Goal: Transaction & Acquisition: Purchase product/service

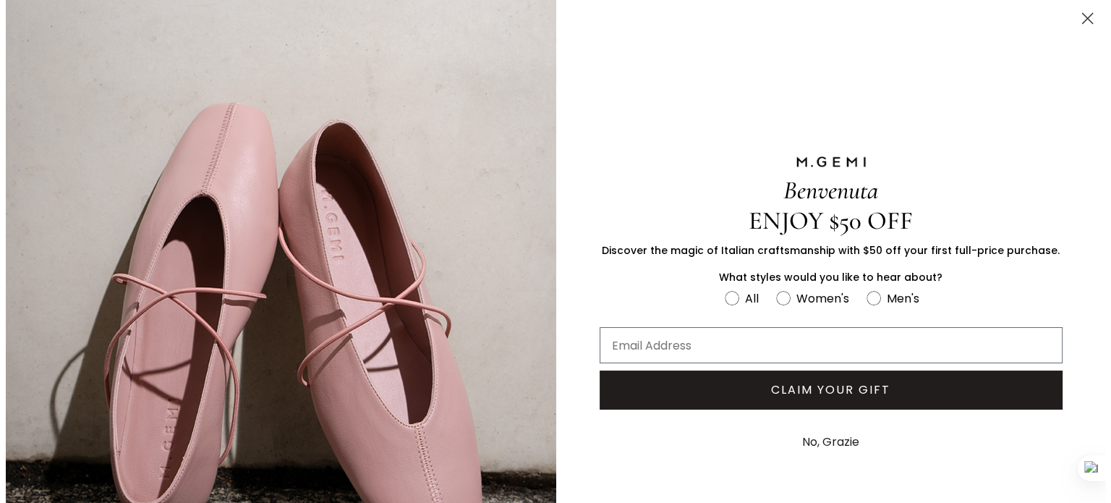
scroll to position [595, 0]
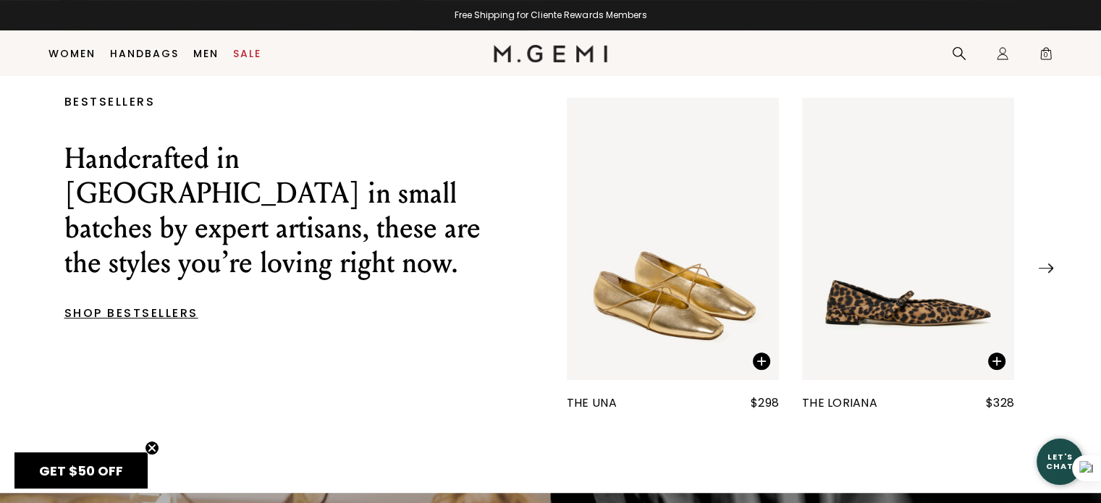
scroll to position [498, 0]
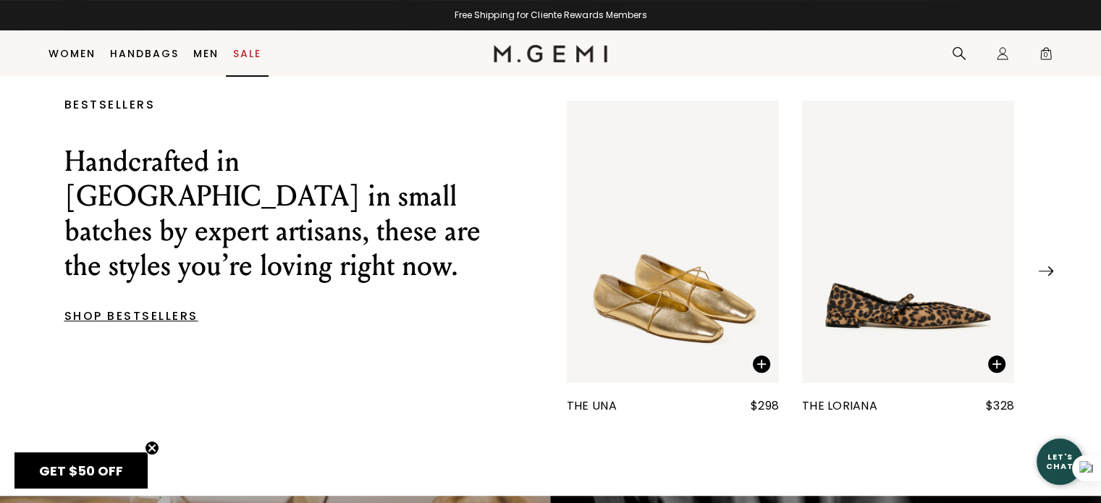
click at [247, 54] on link "Sale" at bounding box center [247, 54] width 28 height 12
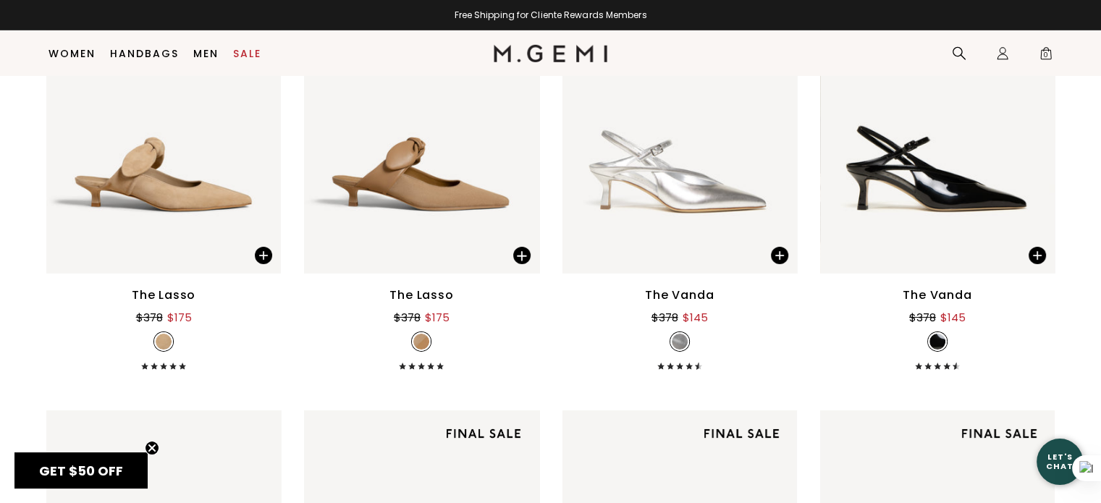
scroll to position [4671, 0]
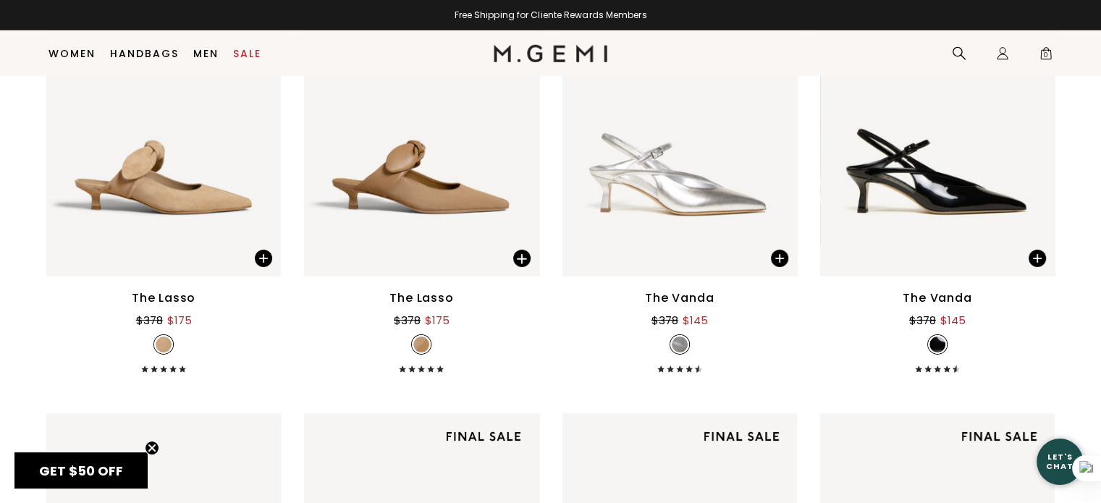
click at [423, 302] on div "The Lasso" at bounding box center [421, 297] width 64 height 17
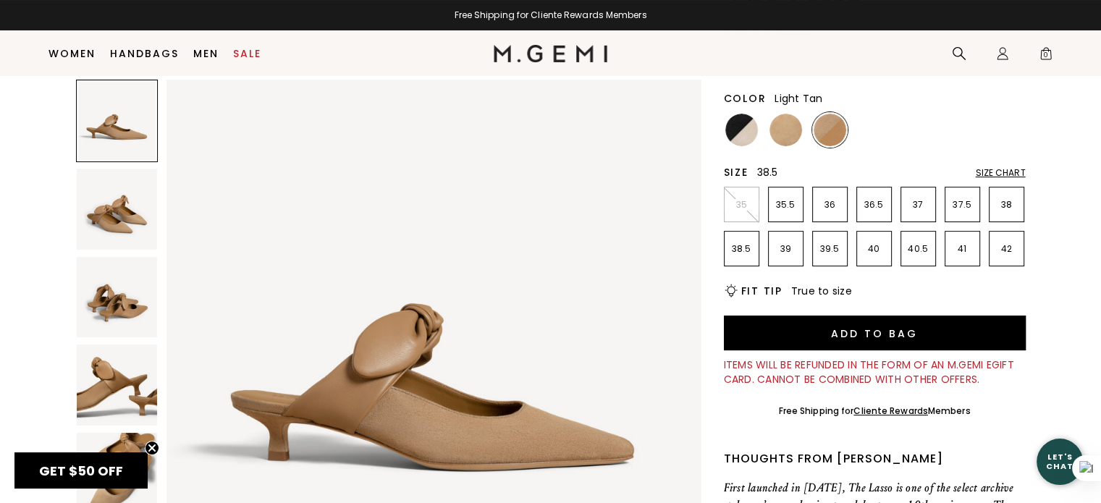
scroll to position [142, 0]
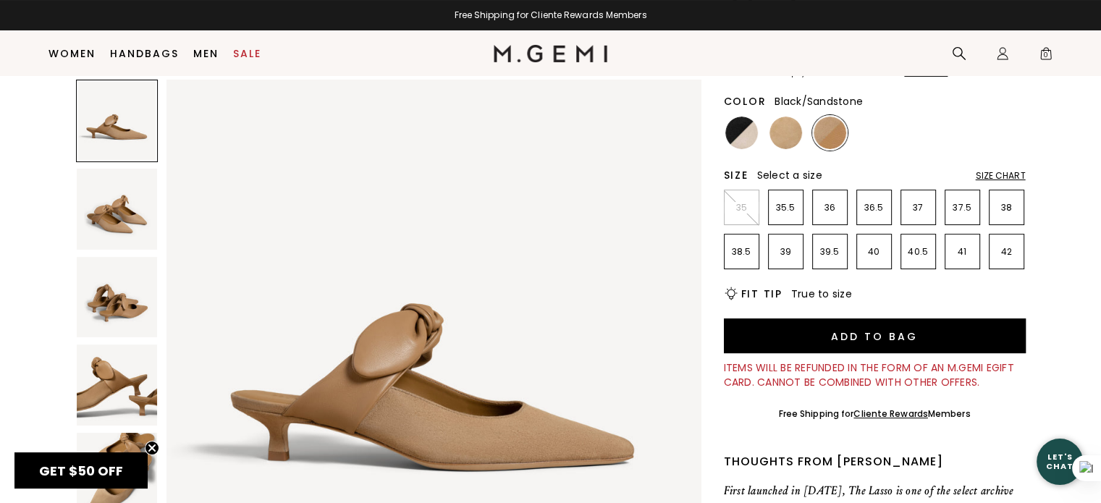
click at [733, 124] on img at bounding box center [741, 132] width 33 height 33
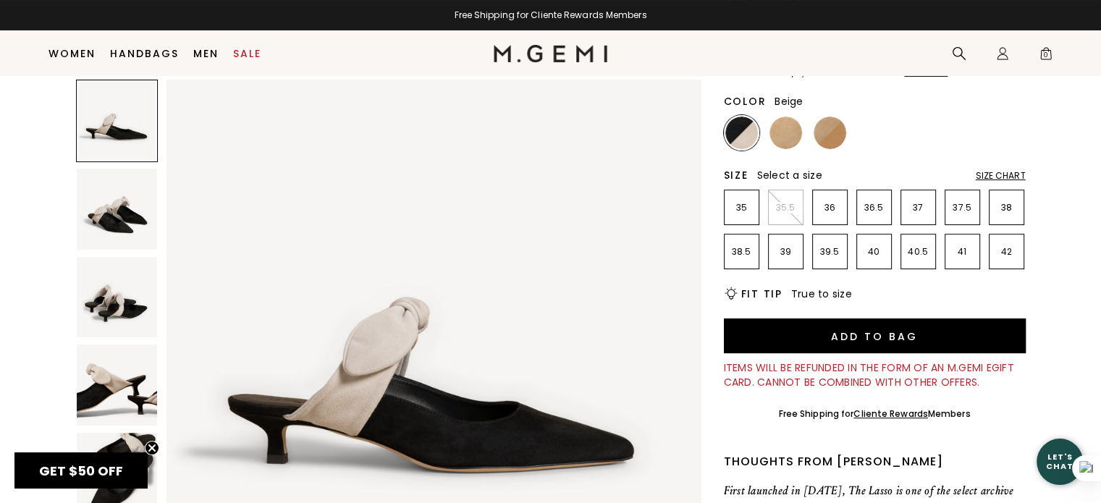
click at [779, 129] on img at bounding box center [785, 132] width 33 height 33
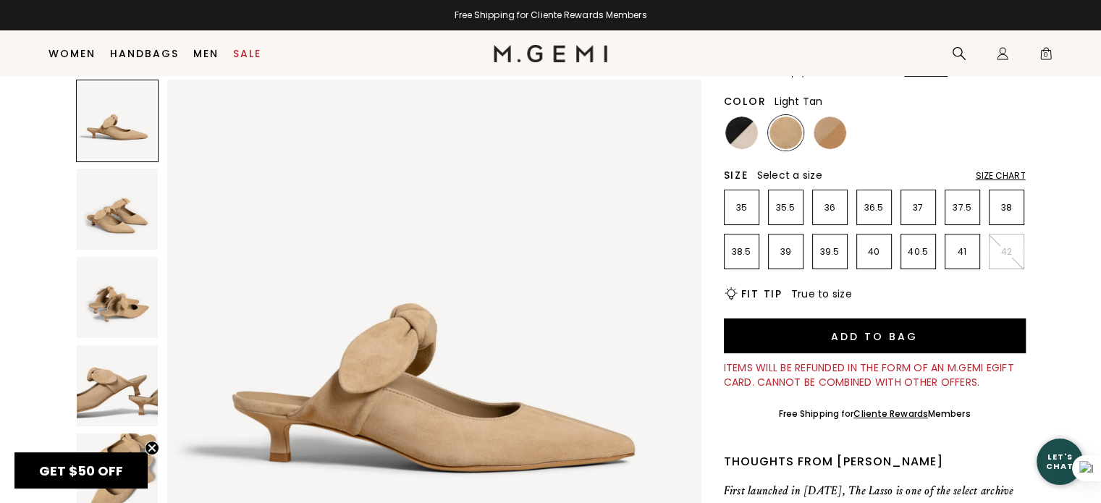
click at [829, 133] on img at bounding box center [829, 132] width 33 height 33
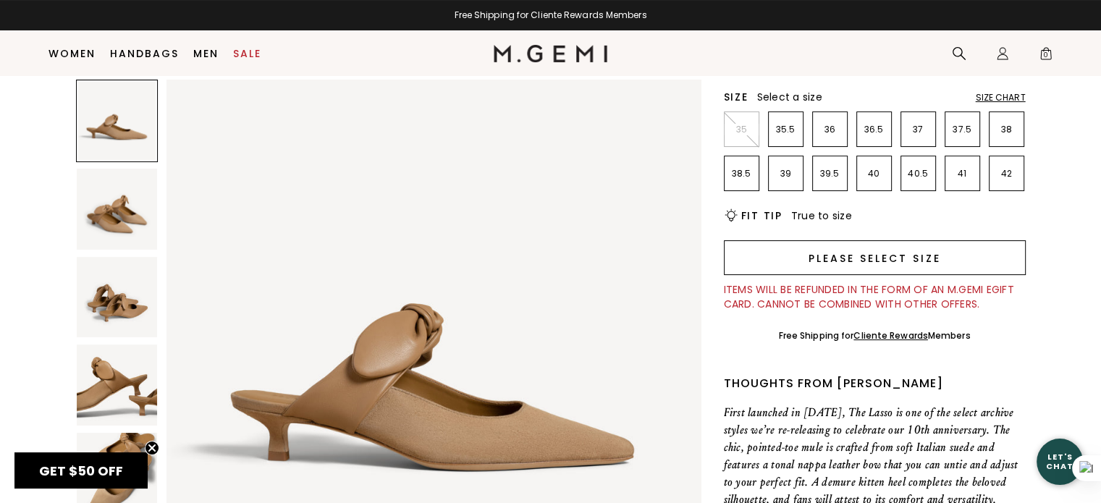
click at [854, 263] on button "Please select size" at bounding box center [875, 257] width 302 height 35
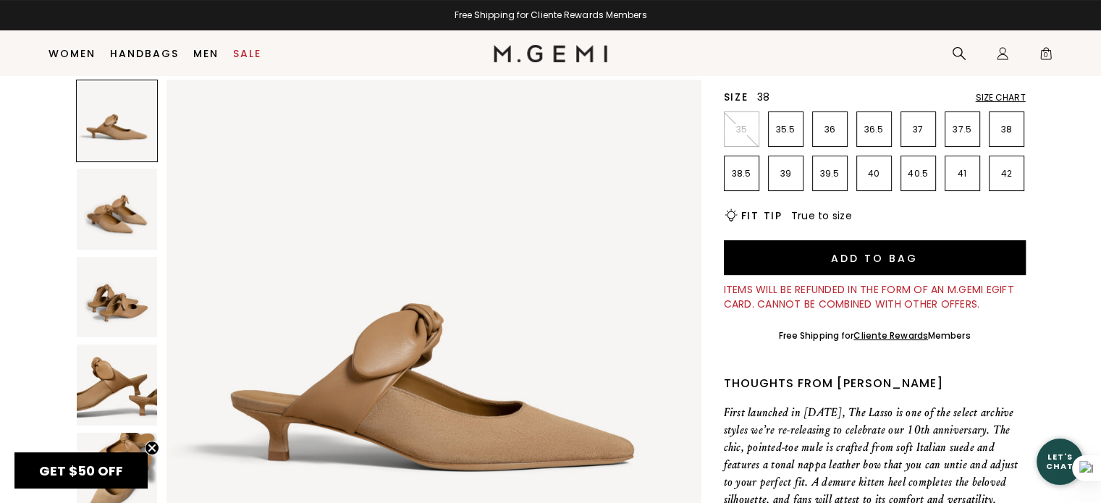
click at [1009, 130] on p "38" at bounding box center [1006, 130] width 34 height 12
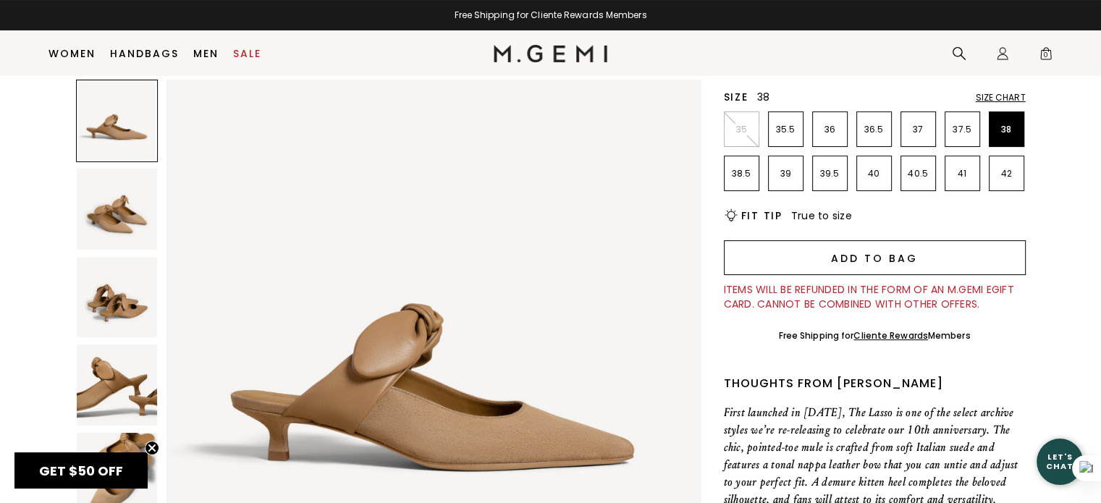
click at [949, 258] on button "Add to Bag" at bounding box center [875, 257] width 302 height 35
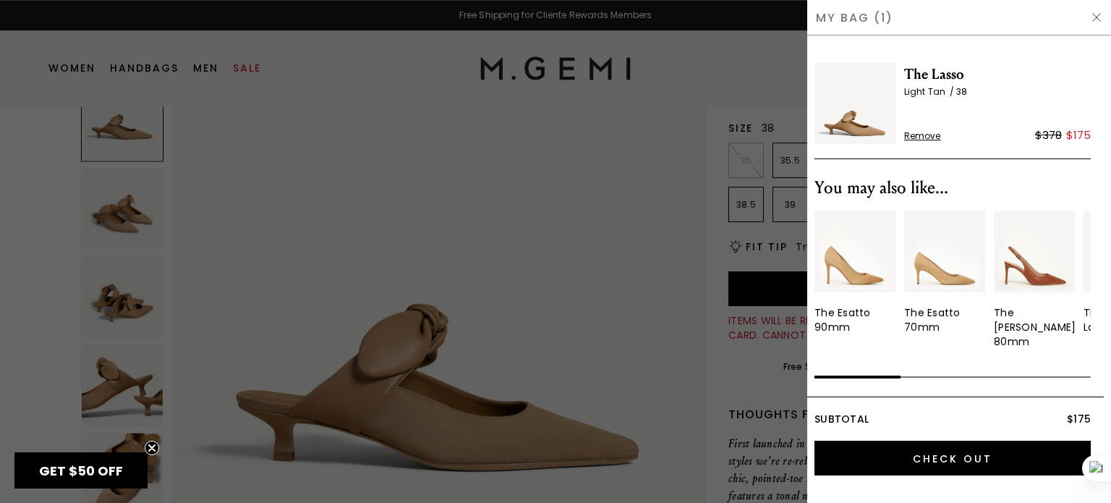
click at [1094, 15] on img at bounding box center [1097, 18] width 12 height 12
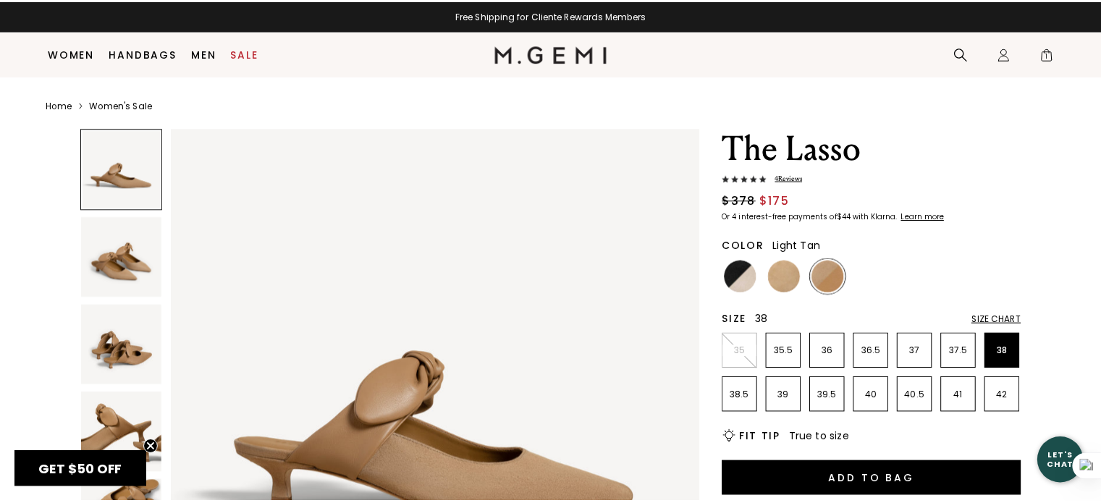
scroll to position [191, 0]
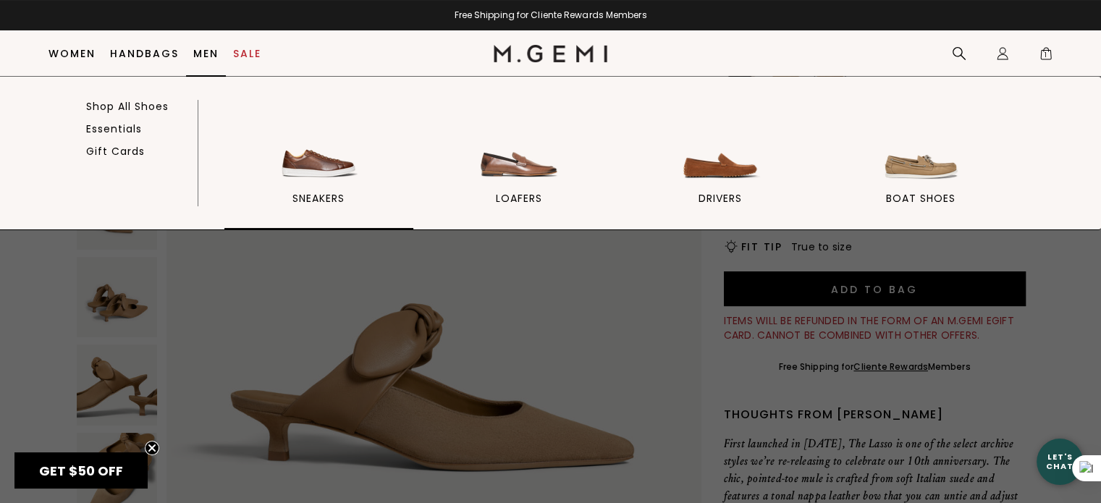
click at [291, 176] on img at bounding box center [318, 143] width 81 height 81
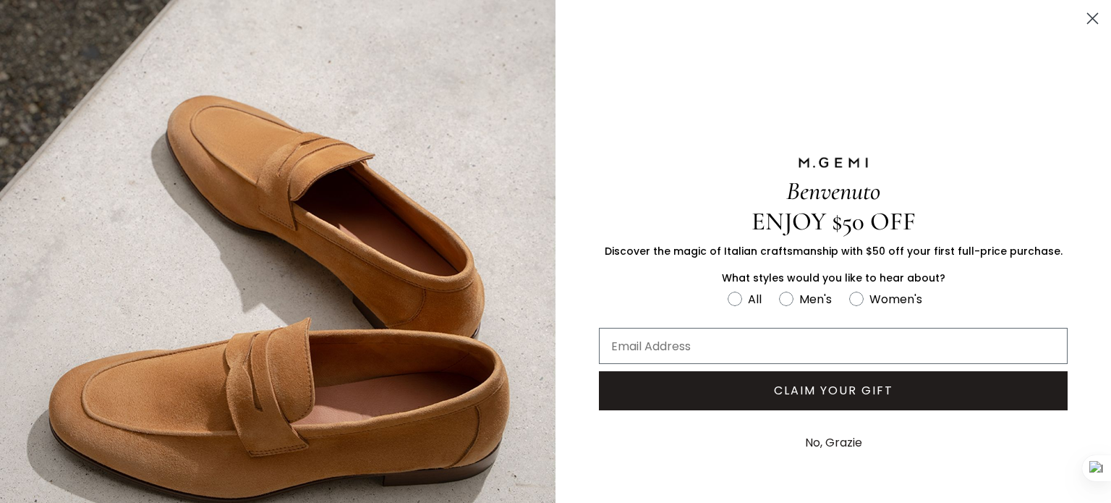
click at [1081, 16] on circle "Close dialog" at bounding box center [1093, 19] width 24 height 24
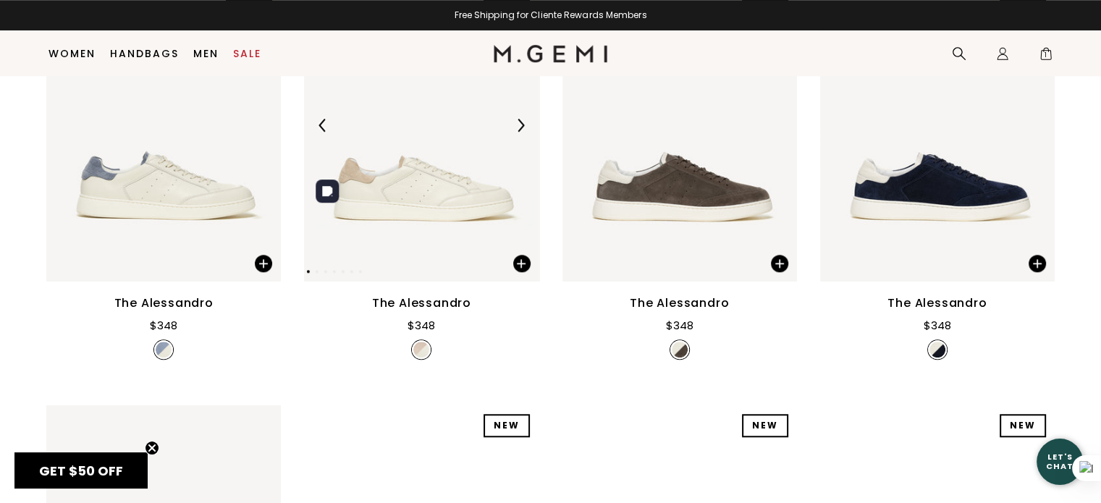
scroll to position [1168, 0]
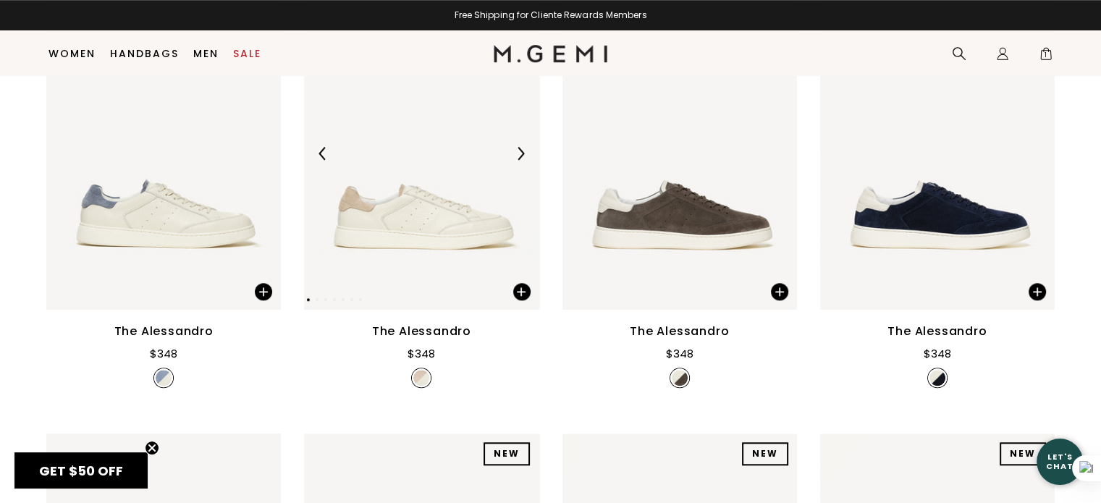
click at [397, 233] on img at bounding box center [421, 153] width 234 height 313
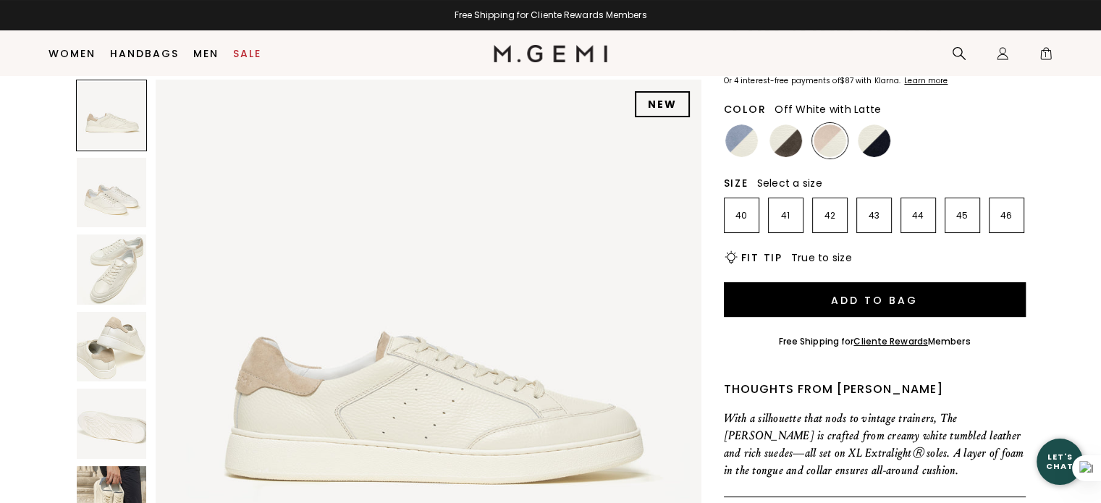
scroll to position [116, 0]
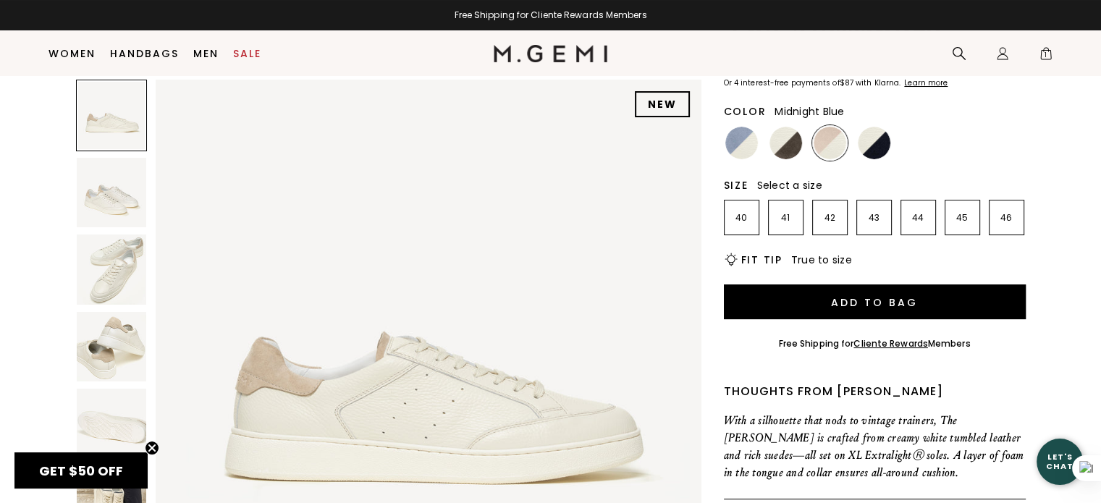
click at [872, 159] on img at bounding box center [873, 143] width 33 height 33
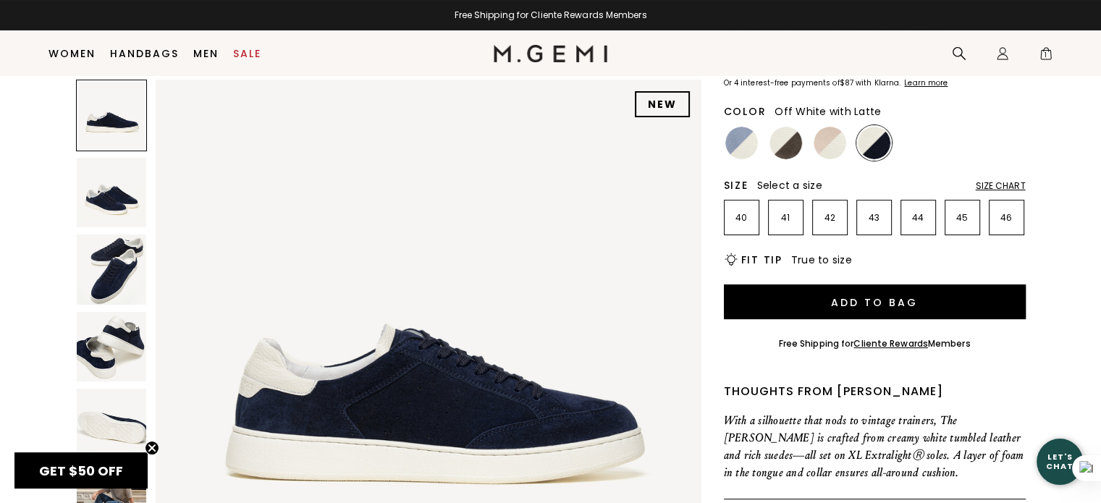
click at [831, 159] on img at bounding box center [829, 143] width 33 height 33
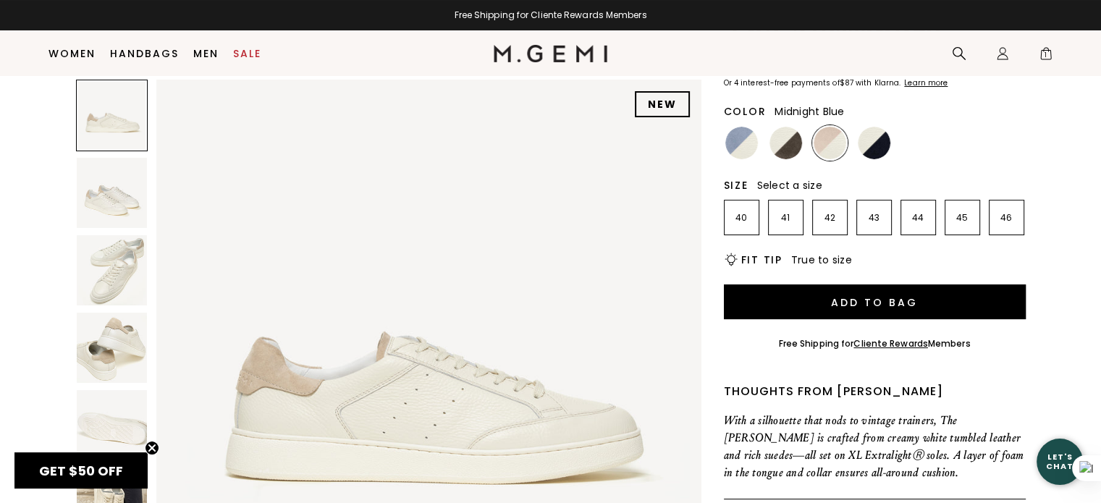
click at [885, 146] on img at bounding box center [873, 143] width 33 height 33
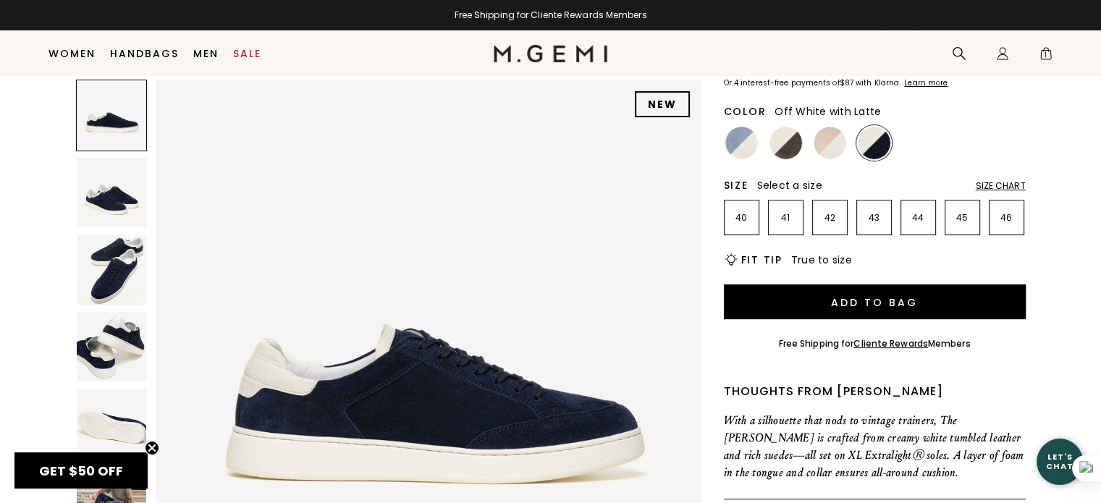
click at [847, 144] on div "Color Off White with Latte" at bounding box center [875, 129] width 302 height 62
click at [842, 144] on img at bounding box center [829, 143] width 33 height 33
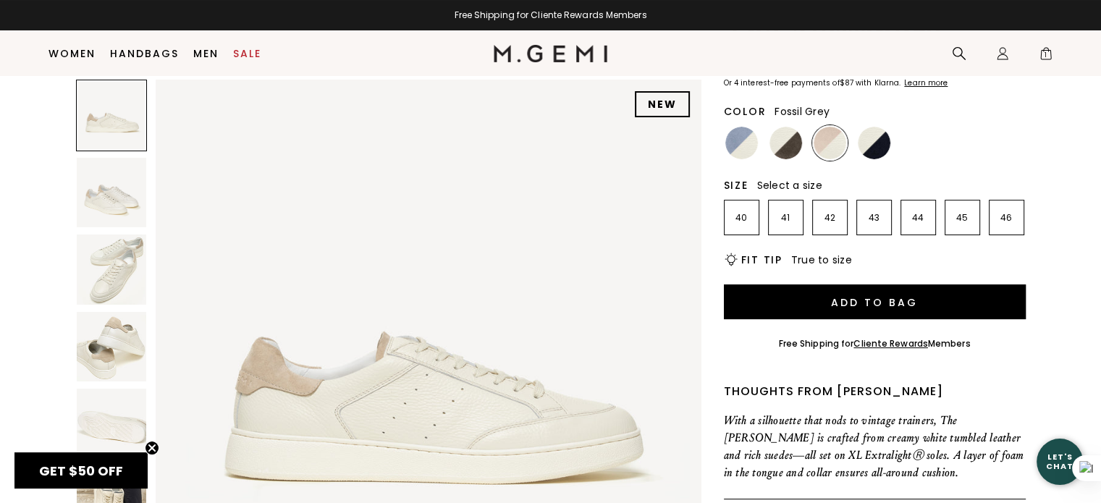
click at [786, 144] on img at bounding box center [785, 143] width 33 height 33
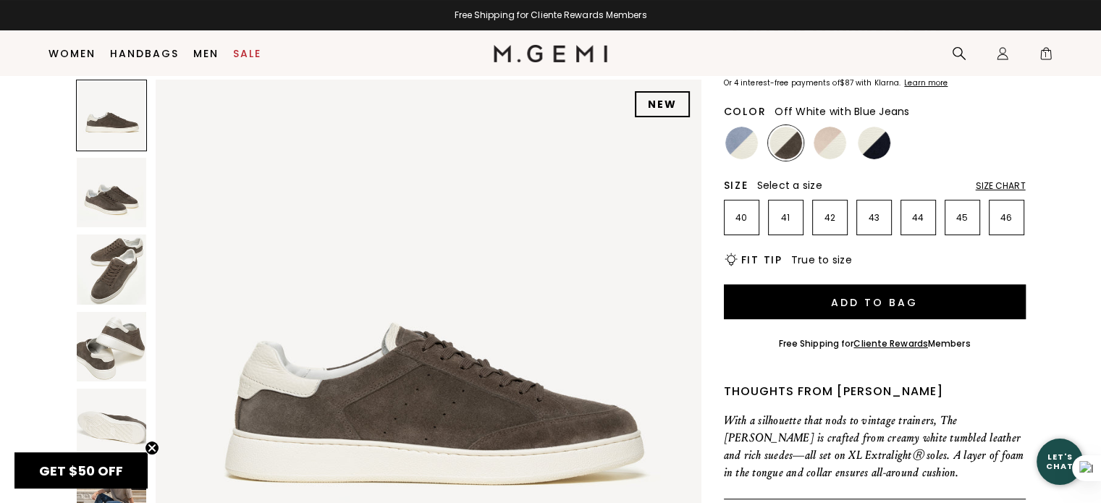
click at [741, 144] on img at bounding box center [741, 143] width 33 height 33
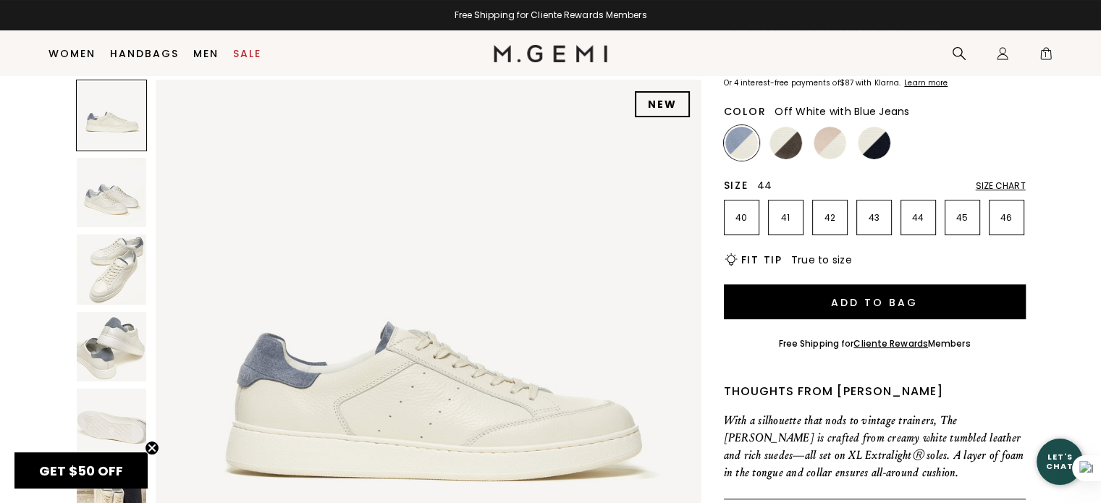
click at [917, 224] on li "44" at bounding box center [917, 217] width 35 height 35
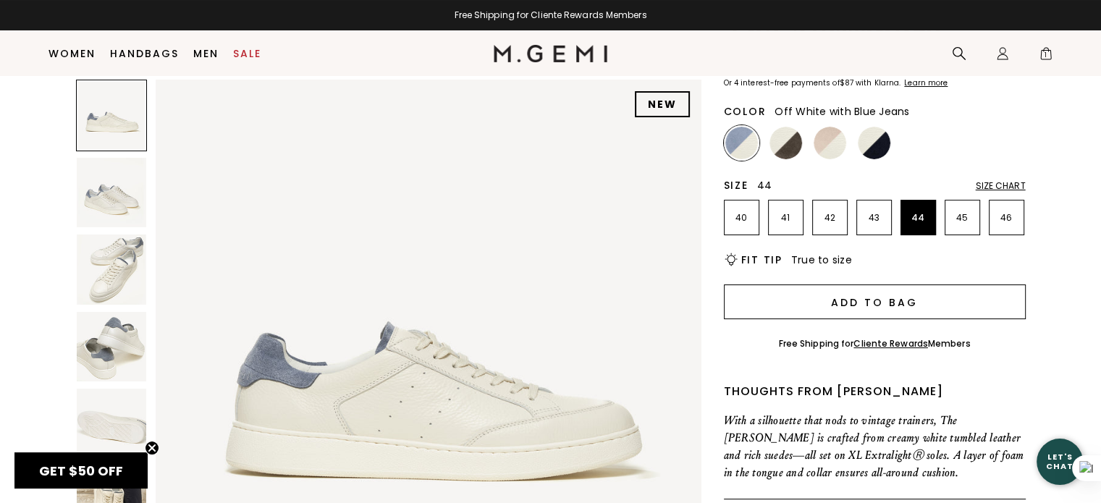
click at [955, 309] on button "Add to Bag" at bounding box center [875, 301] width 302 height 35
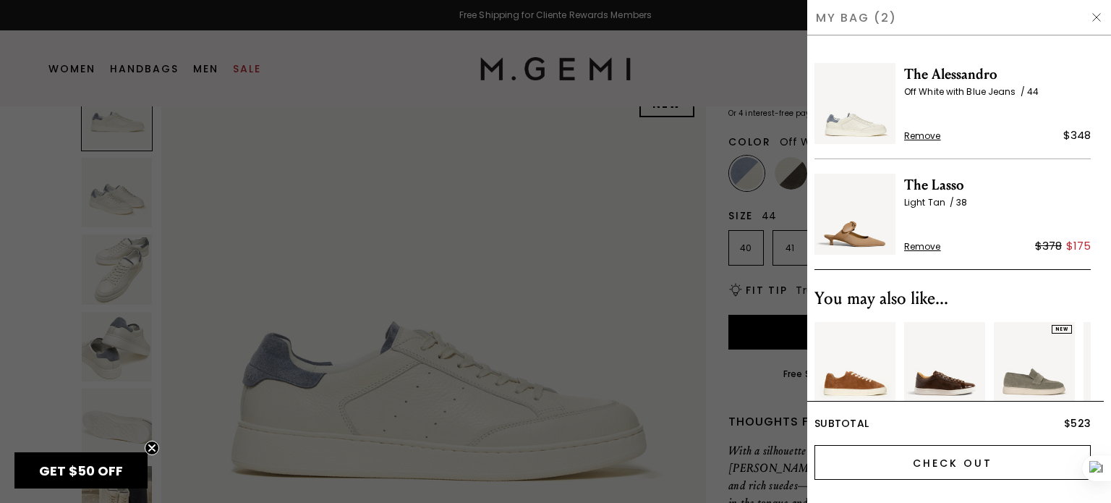
click at [990, 455] on input "Check Out" at bounding box center [953, 462] width 276 height 35
